Goal: Check status: Check status

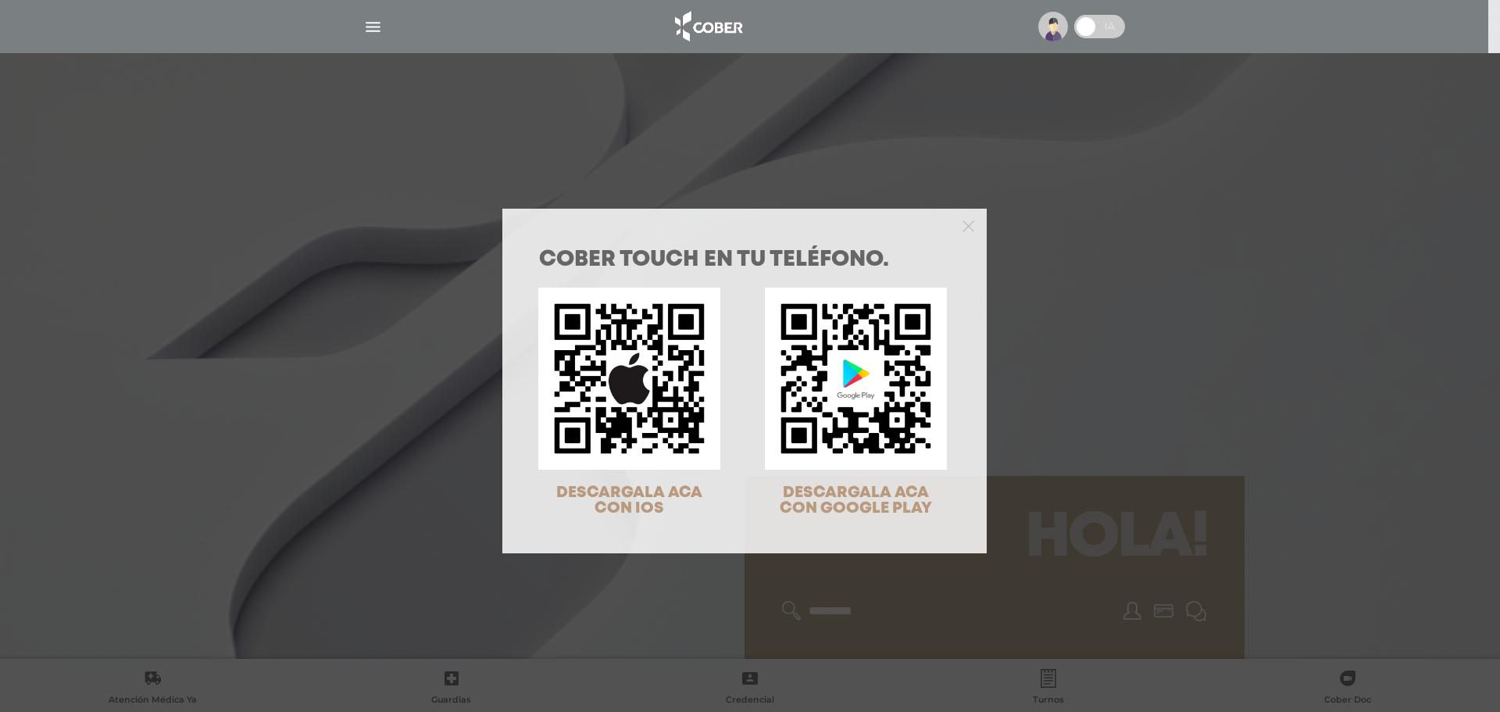
click at [1083, 241] on div "COBER TOUCH en tu teléfono. DESCARGALA ACA CON IOS DESCARGALA ACA CON GOOGLE PL…" at bounding box center [750, 356] width 1500 height 712
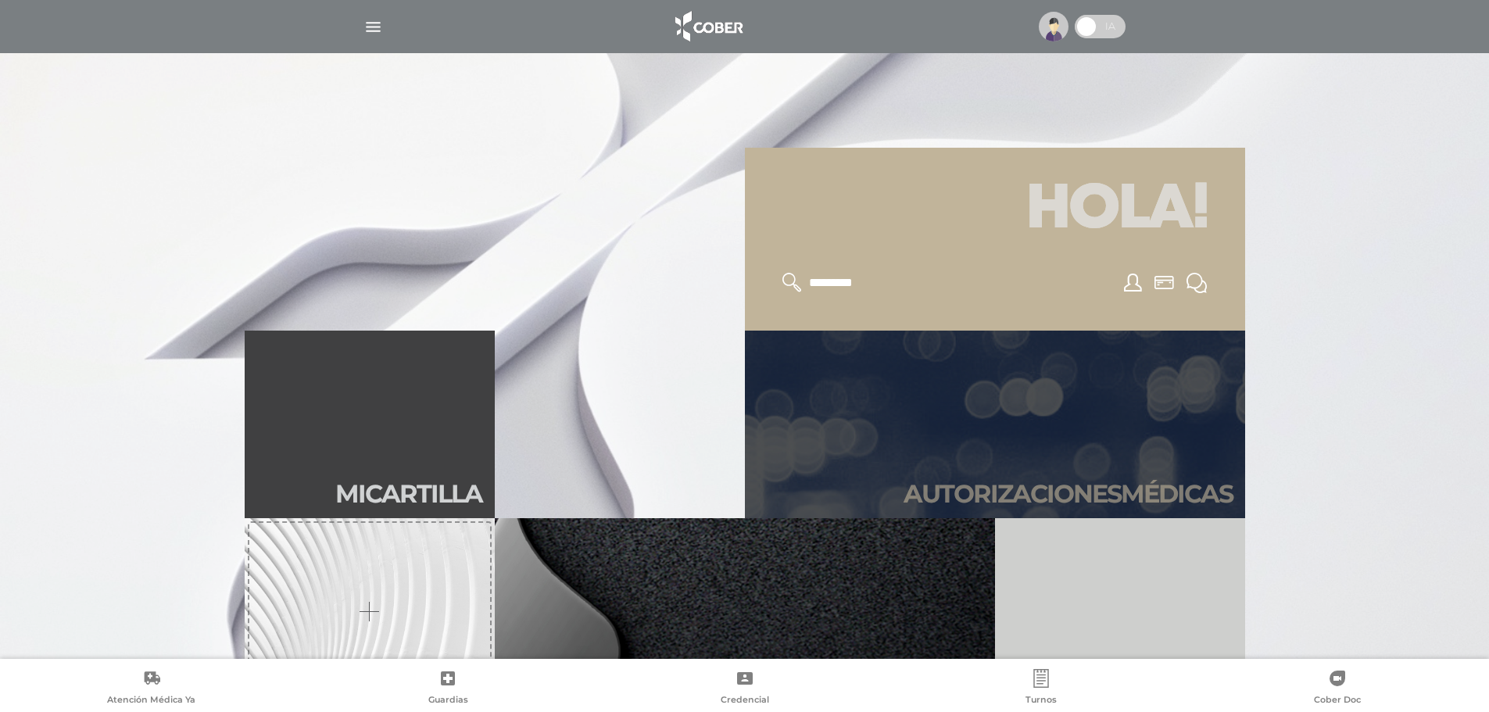
scroll to position [391, 0]
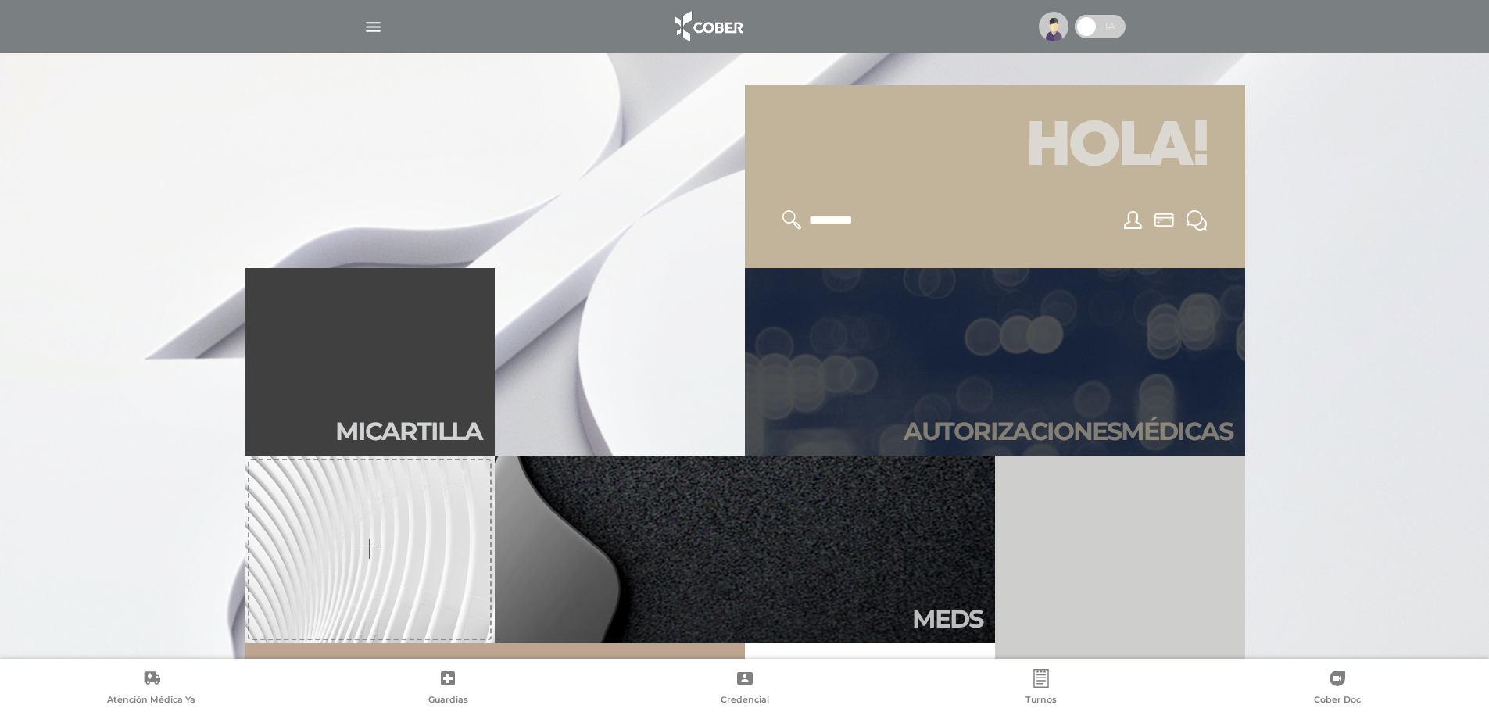
click at [1088, 327] on link "Autori zaciones médicas" at bounding box center [995, 362] width 500 height 188
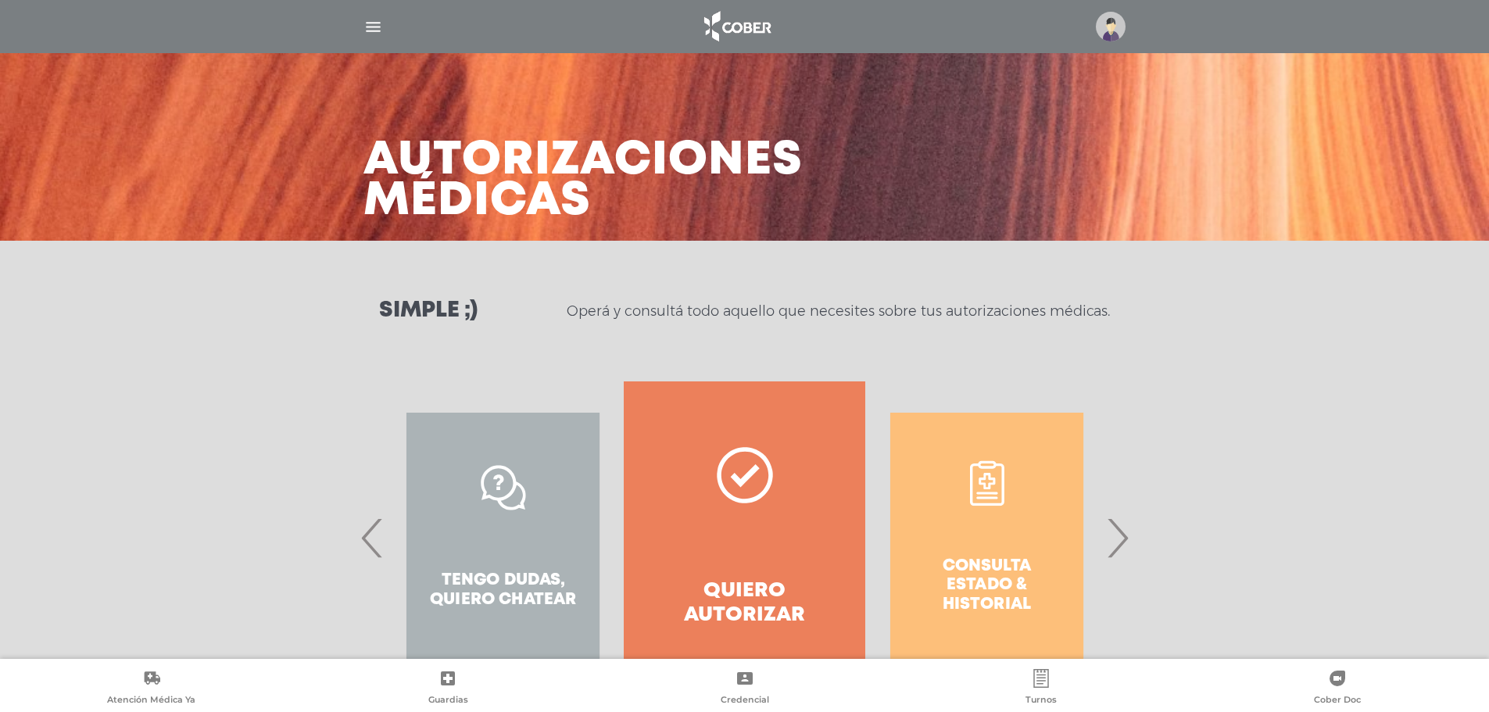
click at [1086, 355] on div "Simple ;) Operá y consultá todo aquello que necesites sobre tus autorizaciones …" at bounding box center [744, 311] width 1489 height 141
click at [1125, 567] on span "›" at bounding box center [1117, 537] width 30 height 84
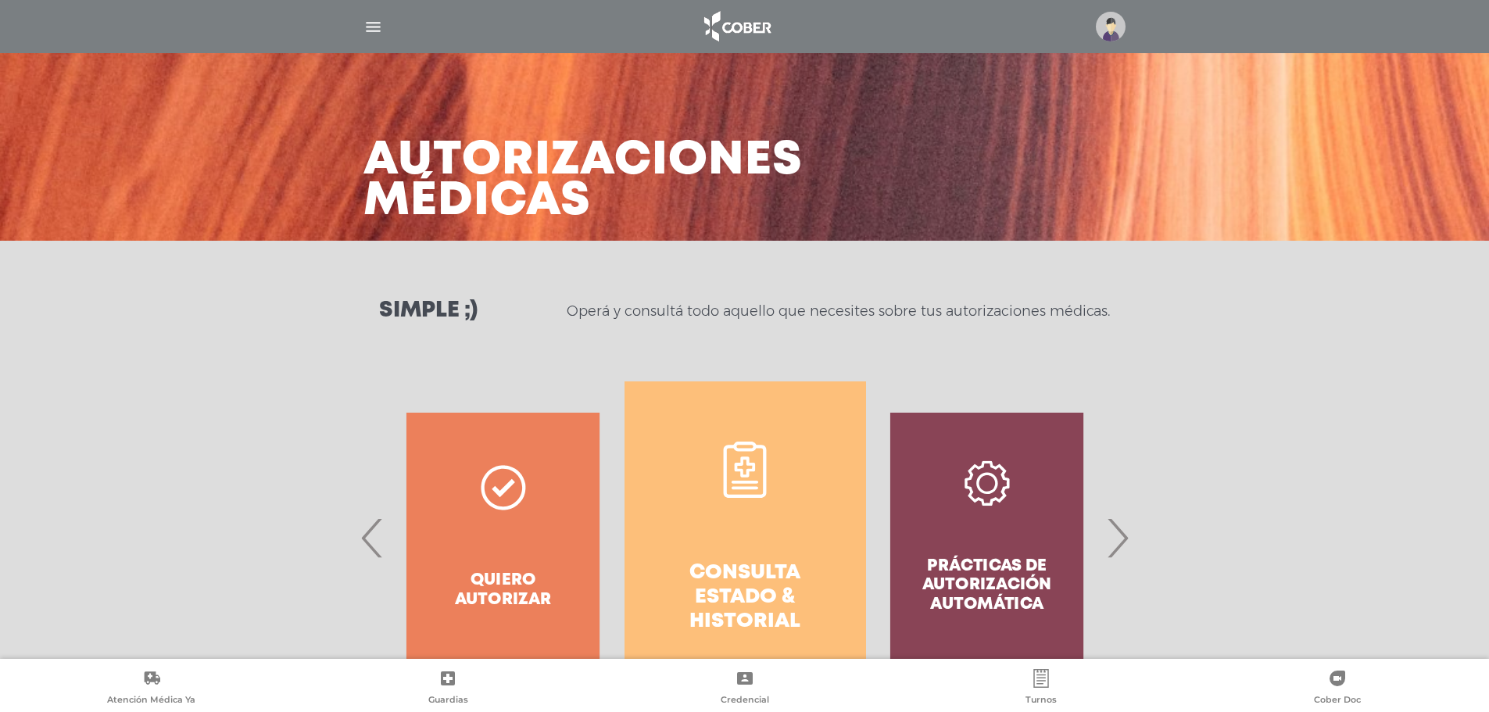
click at [778, 553] on link "Consulta estado & historial" at bounding box center [744, 537] width 241 height 313
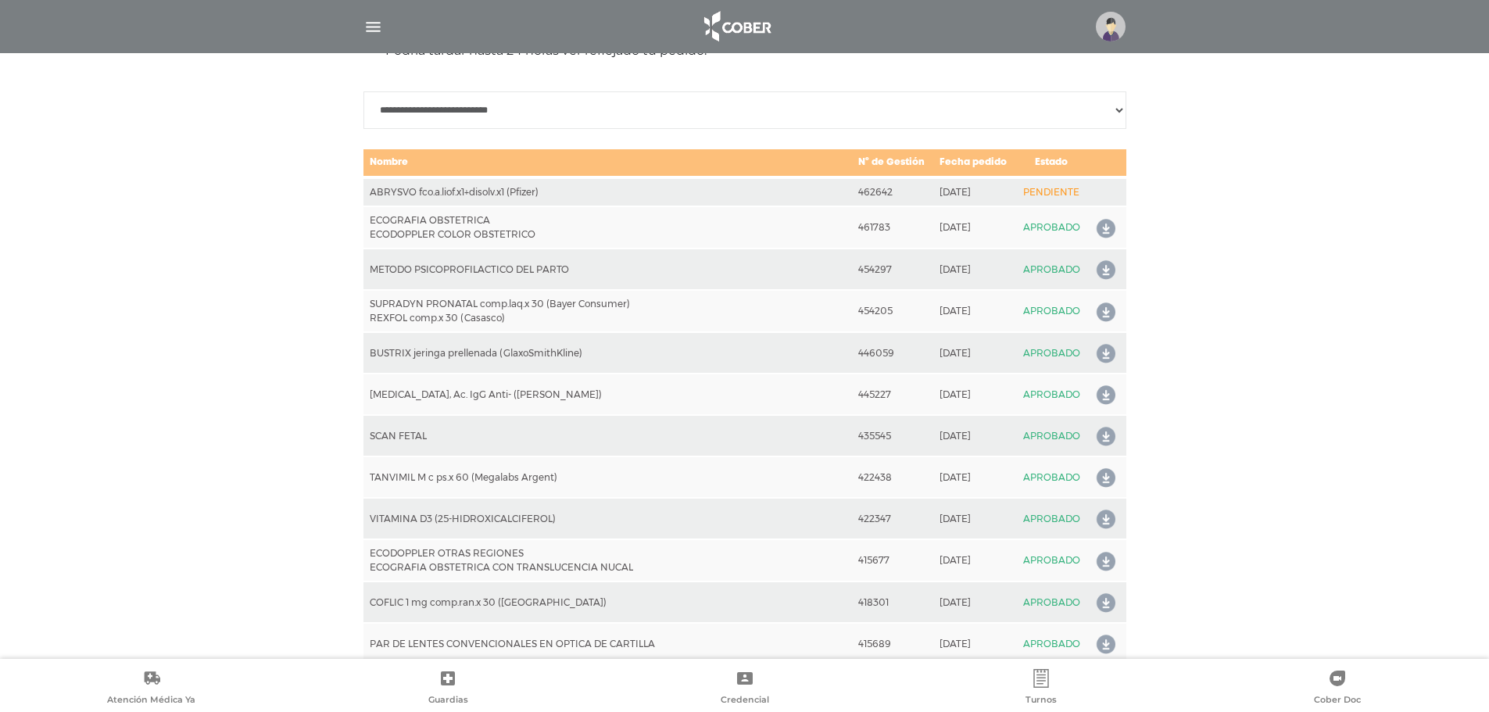
scroll to position [772, 0]
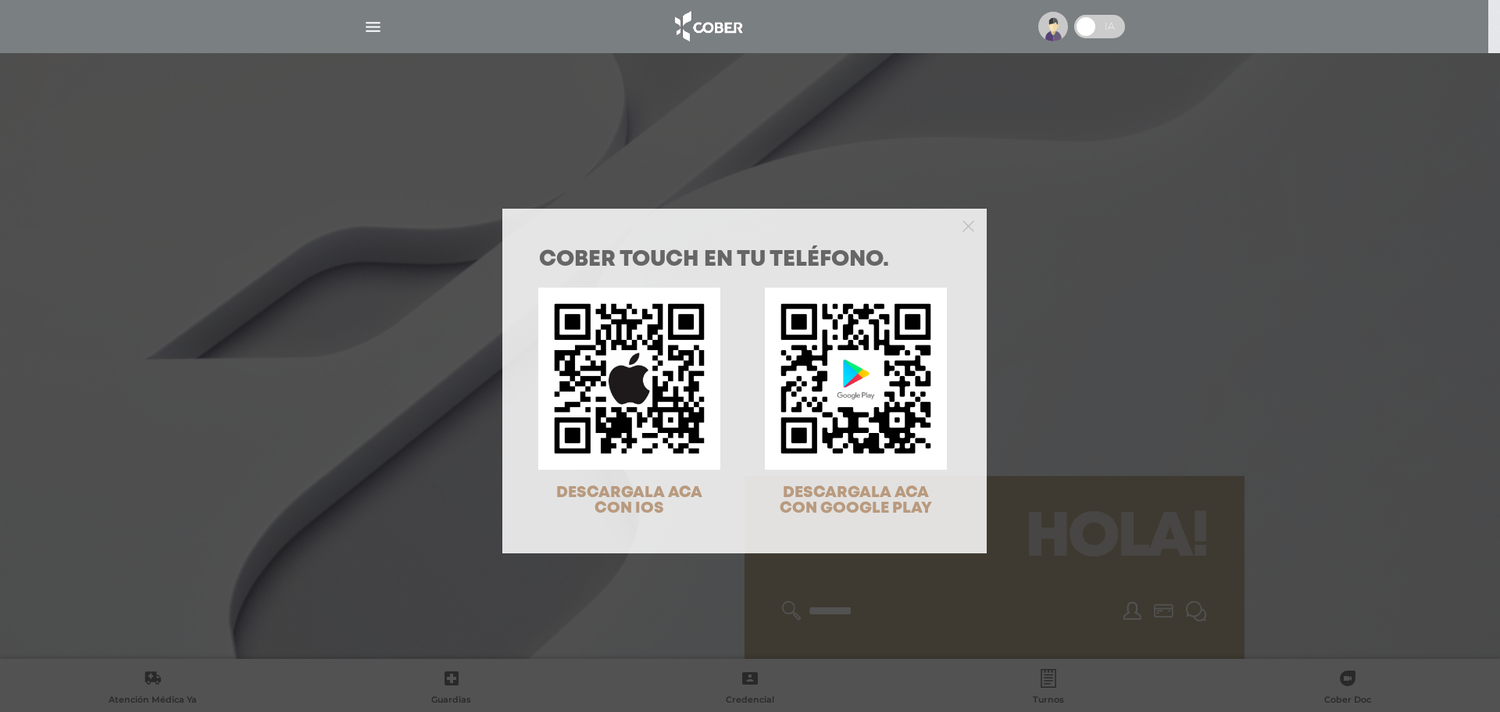
click at [1255, 144] on div "COBER TOUCH en tu teléfono. DESCARGALA ACA CON IOS DESCARGALA ACA CON GOOGLE PL…" at bounding box center [750, 356] width 1500 height 712
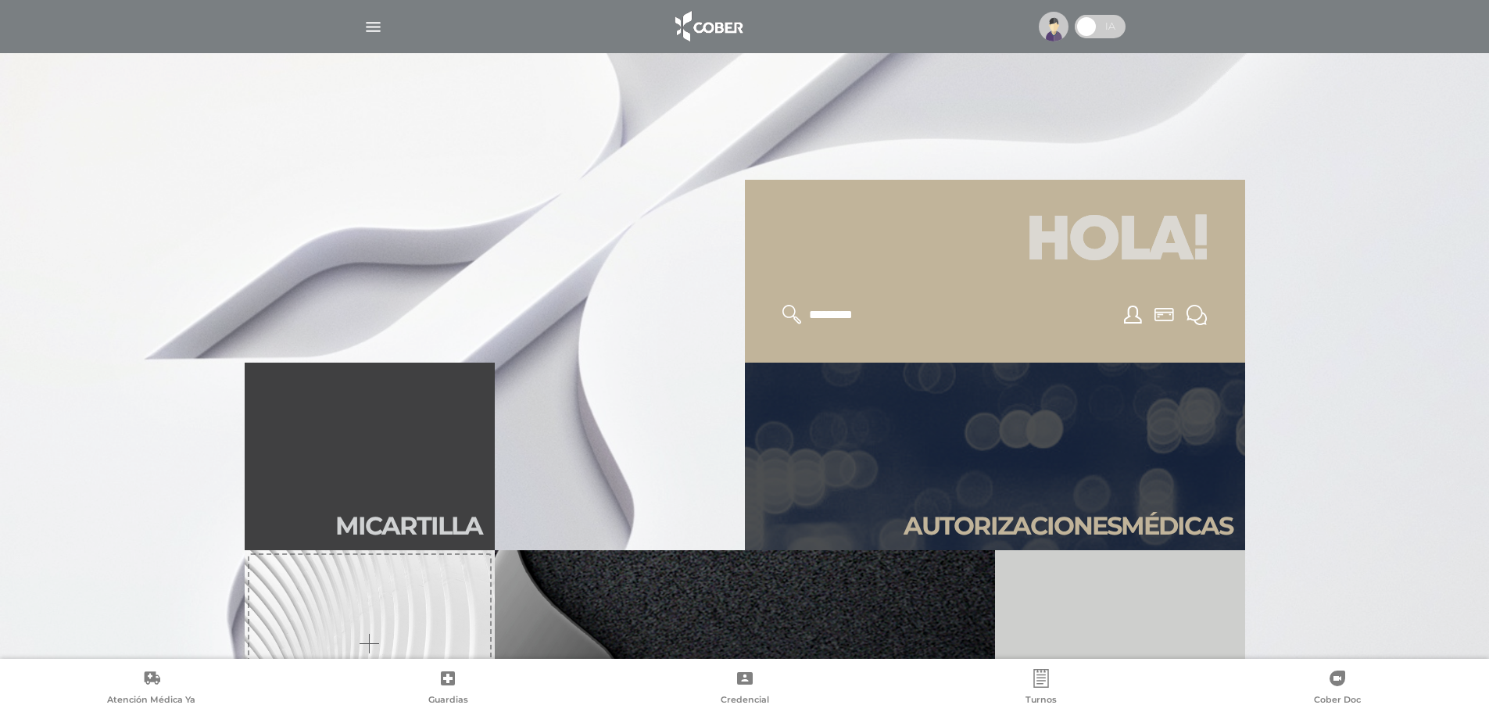
scroll to position [547, 0]
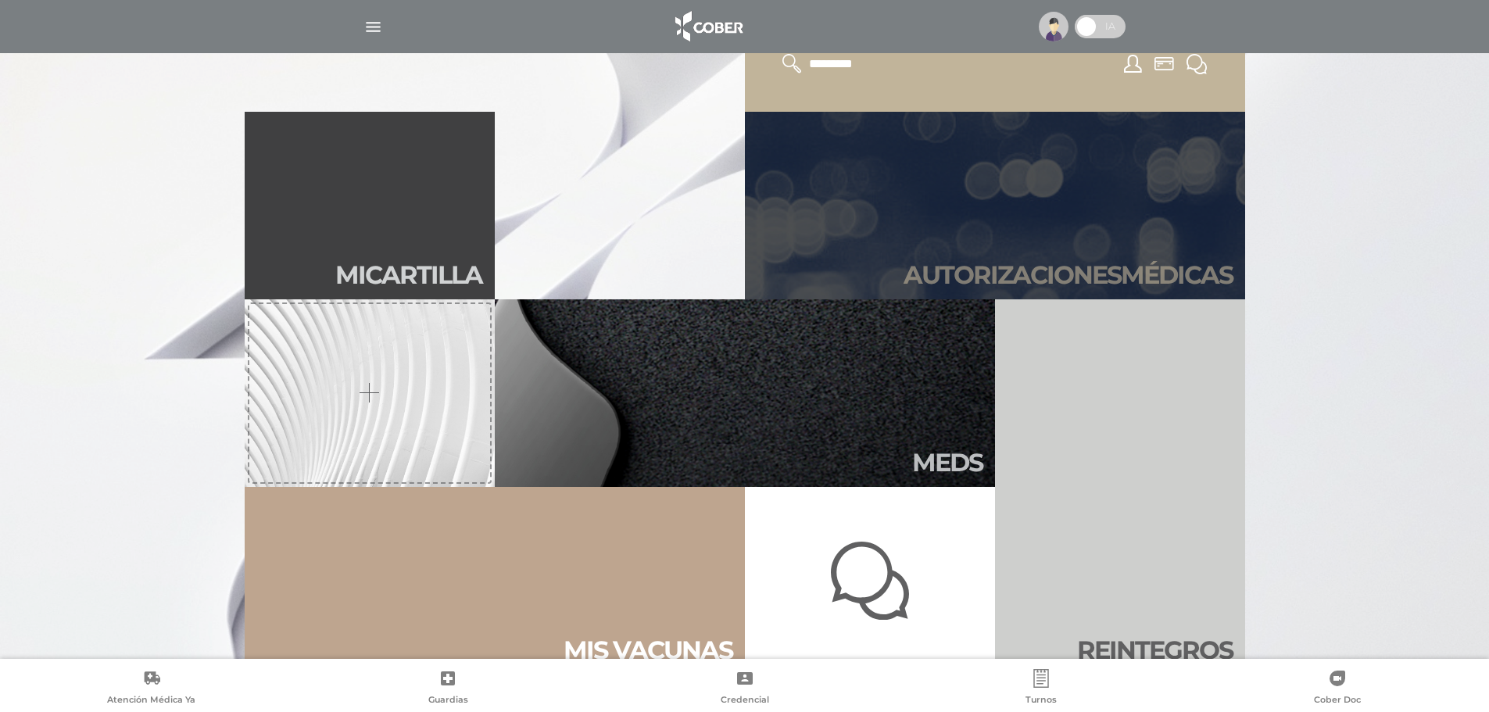
click at [1206, 220] on link "Autori zaciones médicas" at bounding box center [995, 206] width 500 height 188
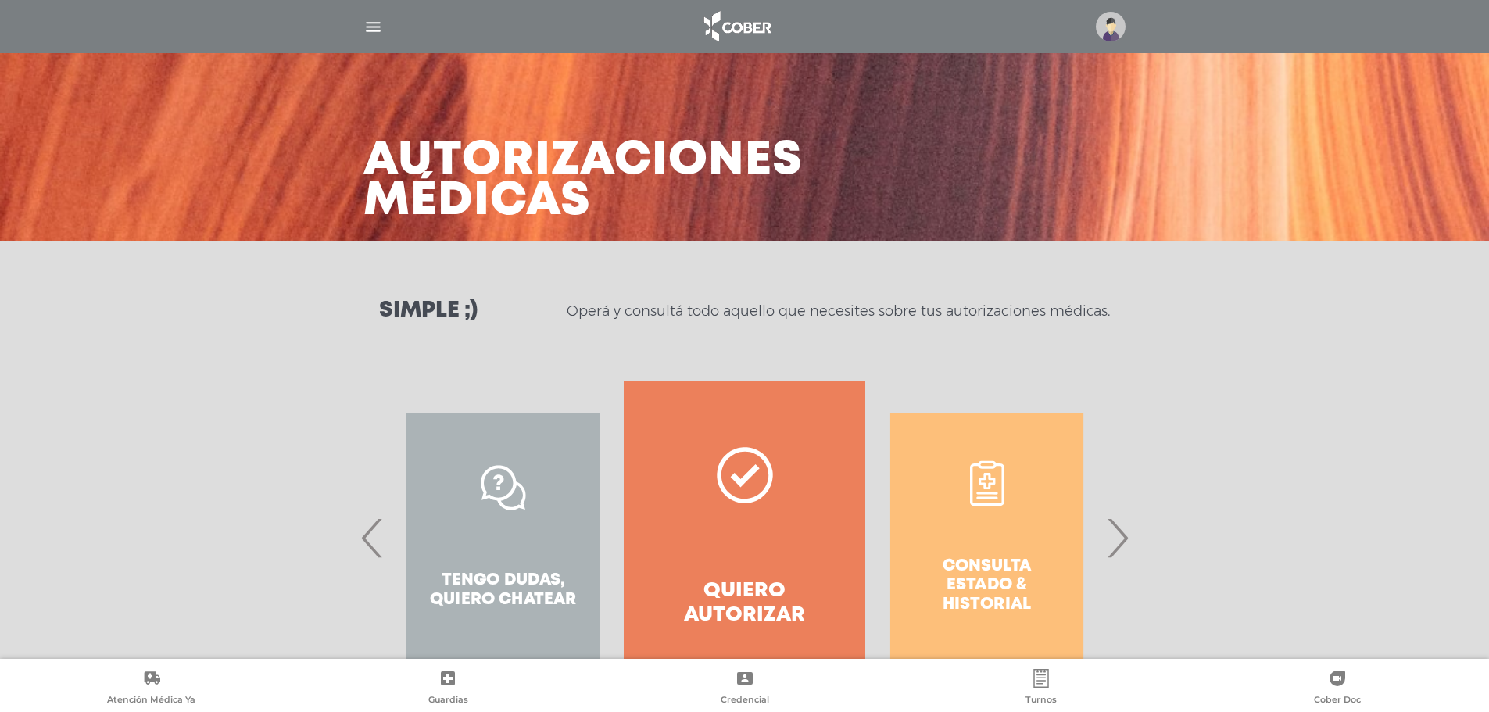
click at [1113, 564] on span "›" at bounding box center [1117, 537] width 30 height 84
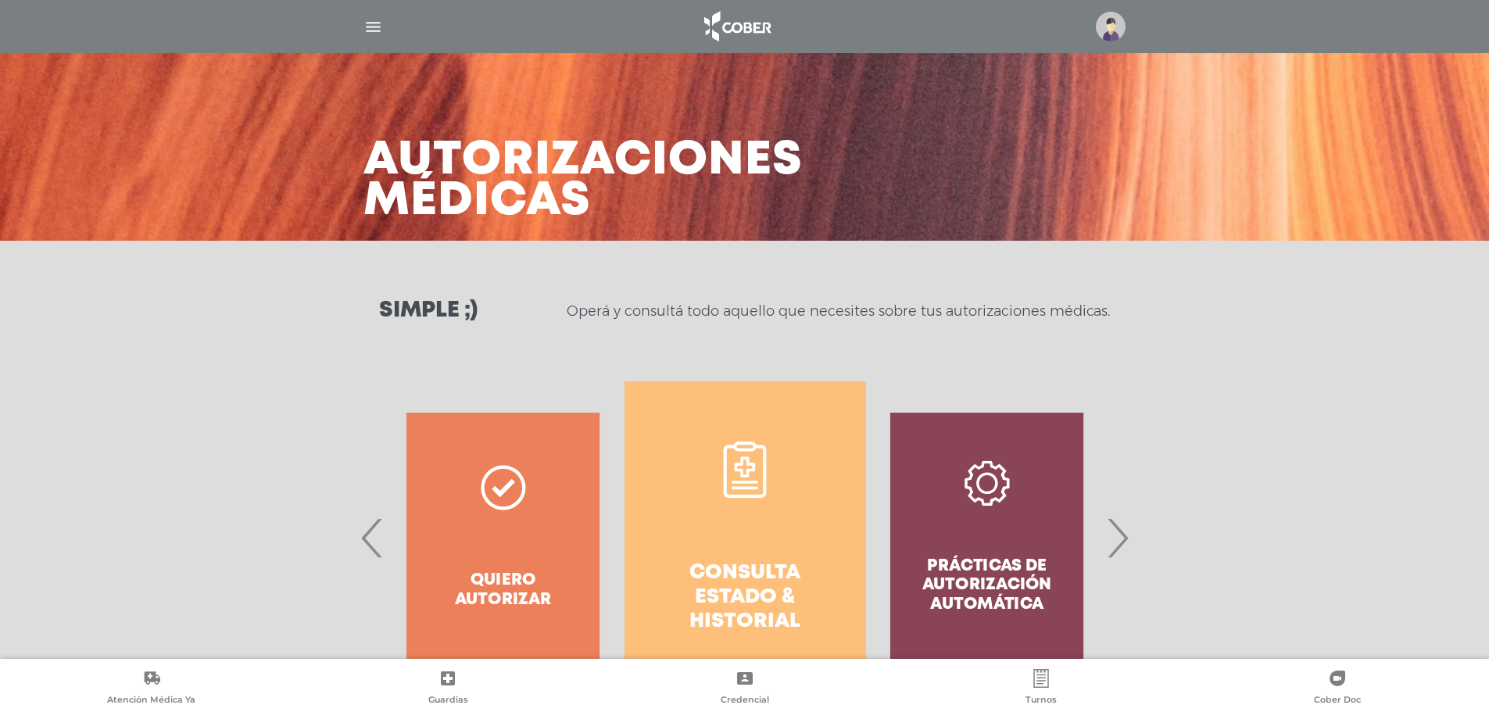
click at [797, 561] on h4 "Consulta estado & historial" at bounding box center [745, 597] width 185 height 73
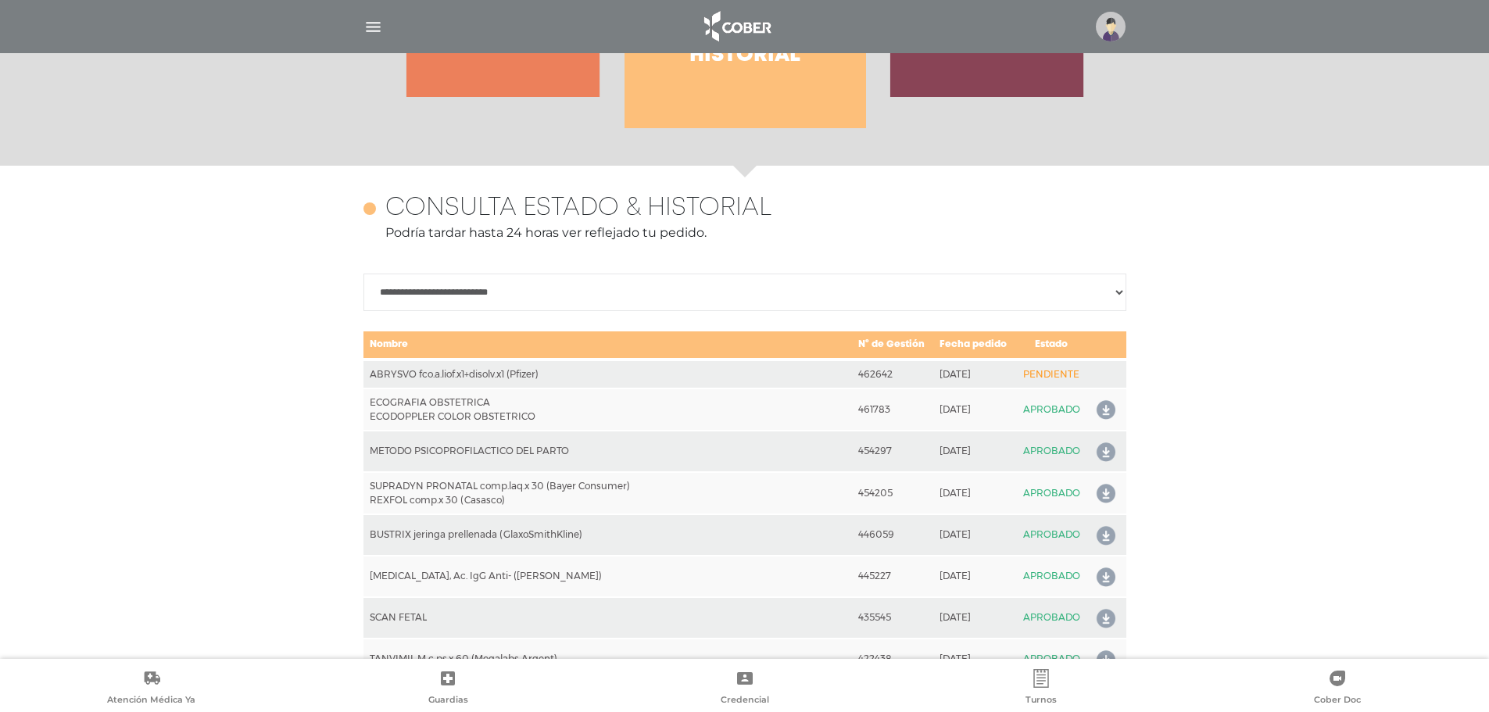
scroll to position [694, 0]
